Goal: Task Accomplishment & Management: Use online tool/utility

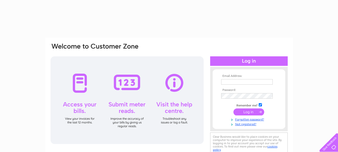
type input "[EMAIL_ADDRESS][DOMAIN_NAME]"
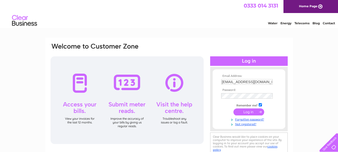
click at [254, 112] on input "submit" at bounding box center [249, 111] width 31 height 7
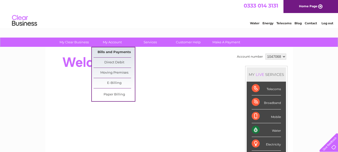
click at [111, 53] on link "Bills and Payments" at bounding box center [114, 52] width 41 height 10
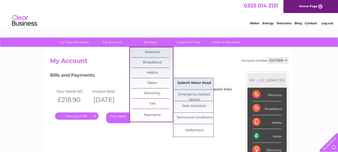
click at [195, 81] on link "Submit Meter Read" at bounding box center [194, 83] width 41 height 10
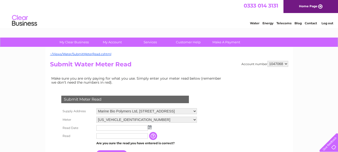
click at [195, 81] on td "Make sure you are only paying for what you use. Simply enter your meter read be…" at bounding box center [137, 80] width 175 height 11
click at [123, 128] on input "text" at bounding box center [122, 128] width 52 height 6
click at [150, 128] on img at bounding box center [150, 127] width 4 height 4
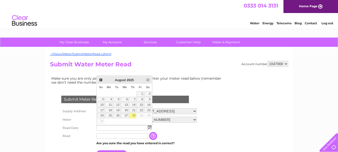
click at [133, 115] on link "28" at bounding box center [132, 115] width 7 height 5
type input "2025/08/28"
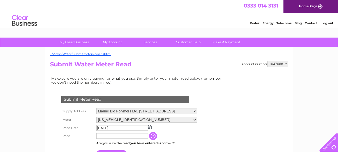
click at [117, 137] on input "text" at bounding box center [122, 136] width 52 height 6
click at [156, 137] on input "button" at bounding box center [153, 136] width 9 height 8
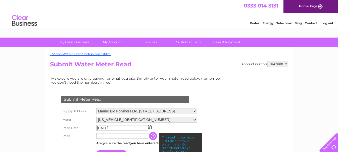
click at [156, 137] on input "button" at bounding box center [153, 136] width 9 height 8
click at [123, 135] on input "text" at bounding box center [122, 136] width 52 height 6
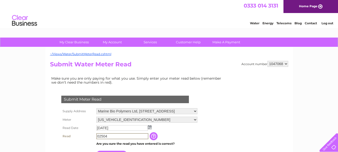
type input "02504"
click at [171, 137] on td "The reading you have just taken from your water meter. Our records indicate you…" at bounding box center [179, 136] width 40 height 9
click at [149, 137] on td "02504" at bounding box center [122, 136] width 54 height 8
click at [154, 137] on input "button" at bounding box center [153, 136] width 9 height 8
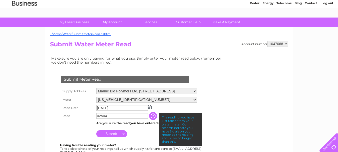
scroll to position [30, 0]
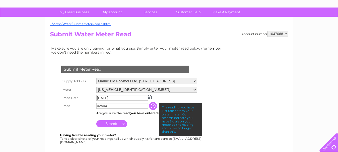
click at [111, 124] on input "Submit" at bounding box center [111, 123] width 31 height 7
